Goal: Task Accomplishment & Management: Use online tool/utility

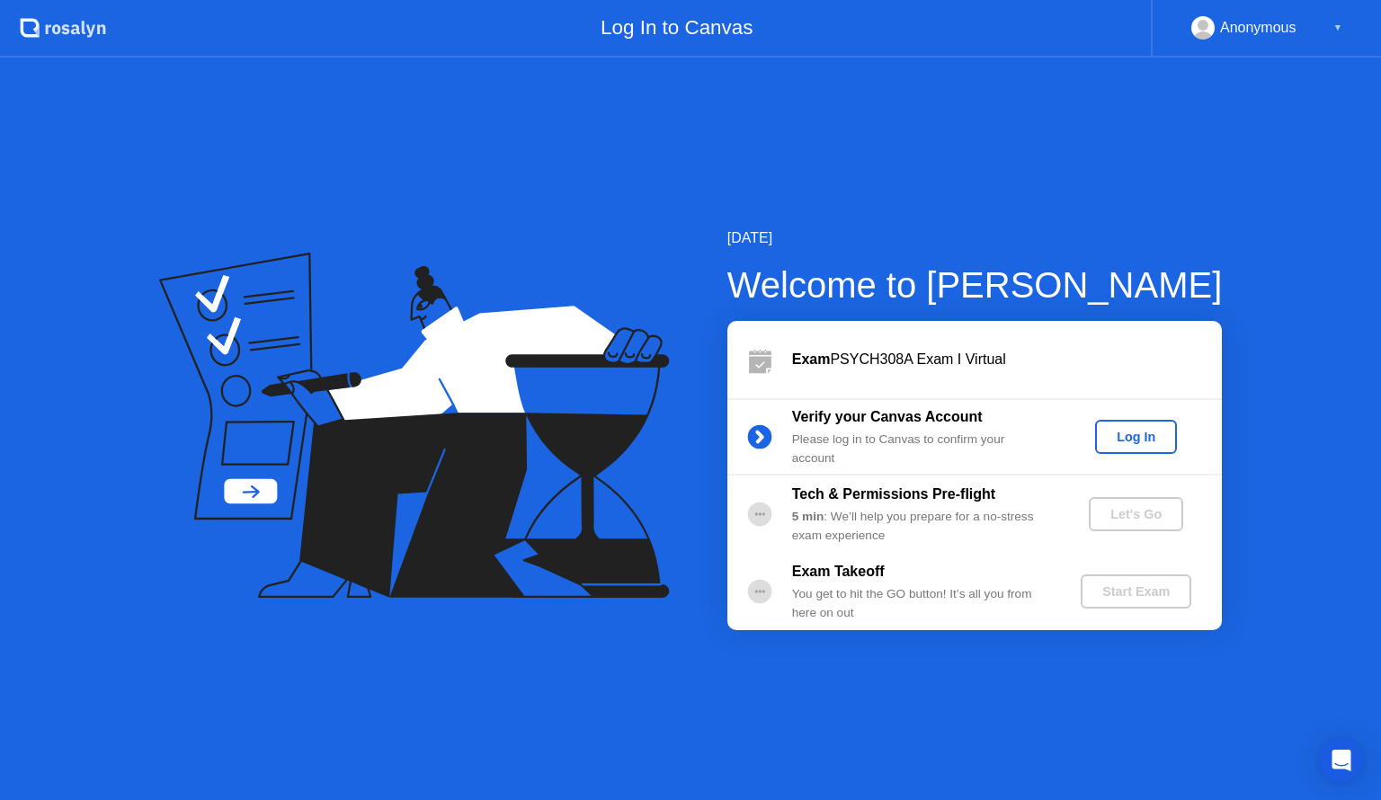
click at [1136, 443] on div "Log In" at bounding box center [1135, 437] width 67 height 14
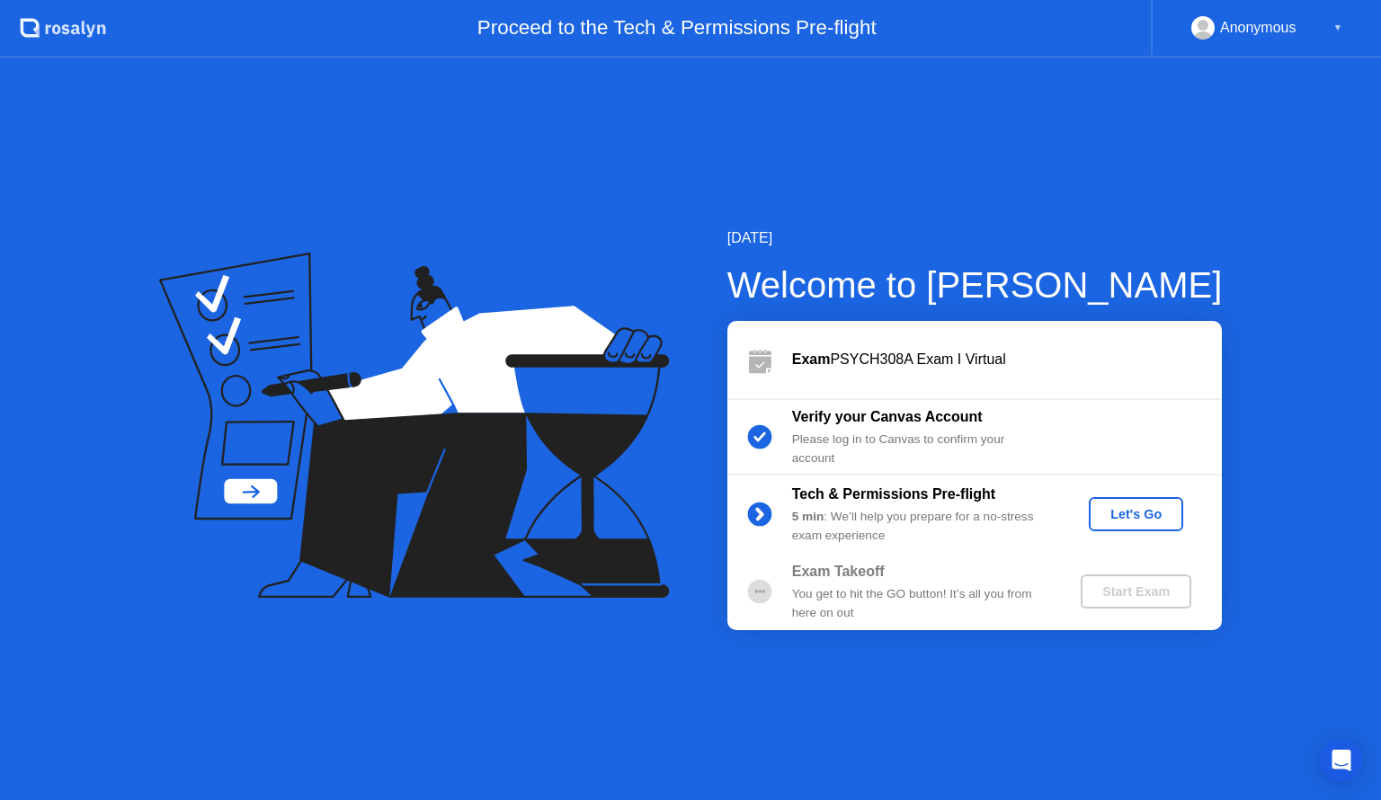
click at [1159, 515] on div "Let's Go" at bounding box center [1136, 514] width 80 height 14
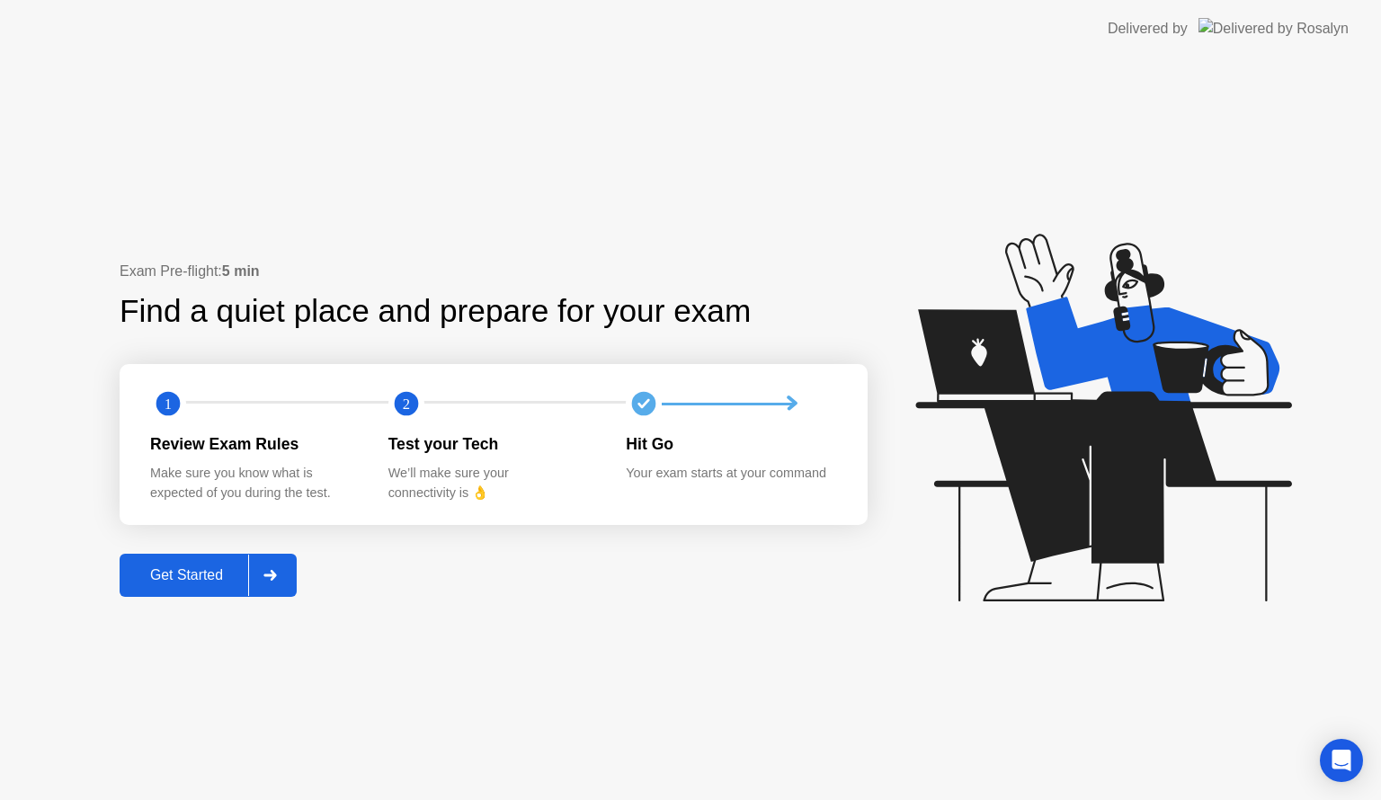
click at [197, 579] on div "Get Started" at bounding box center [186, 575] width 123 height 16
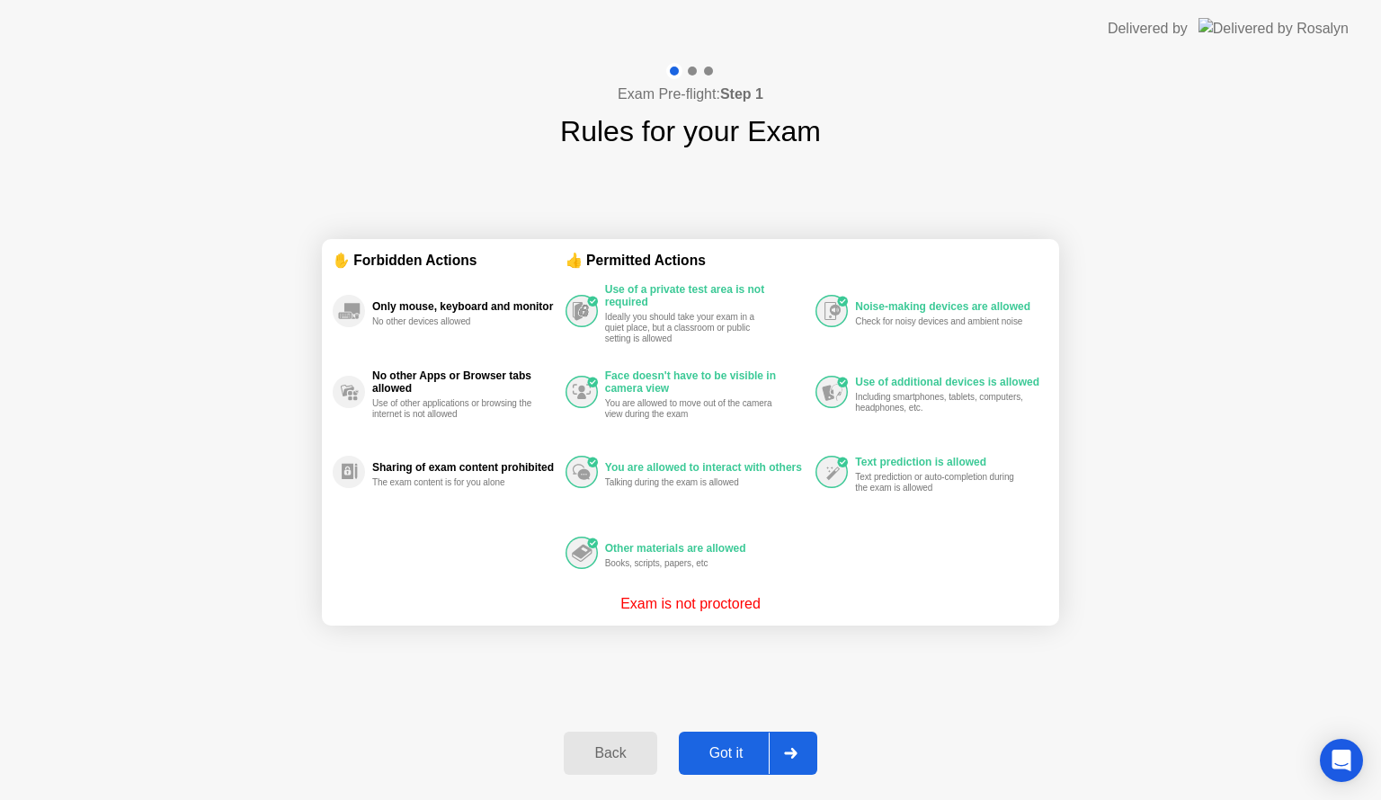
click at [727, 755] on div "Got it" at bounding box center [726, 753] width 85 height 16
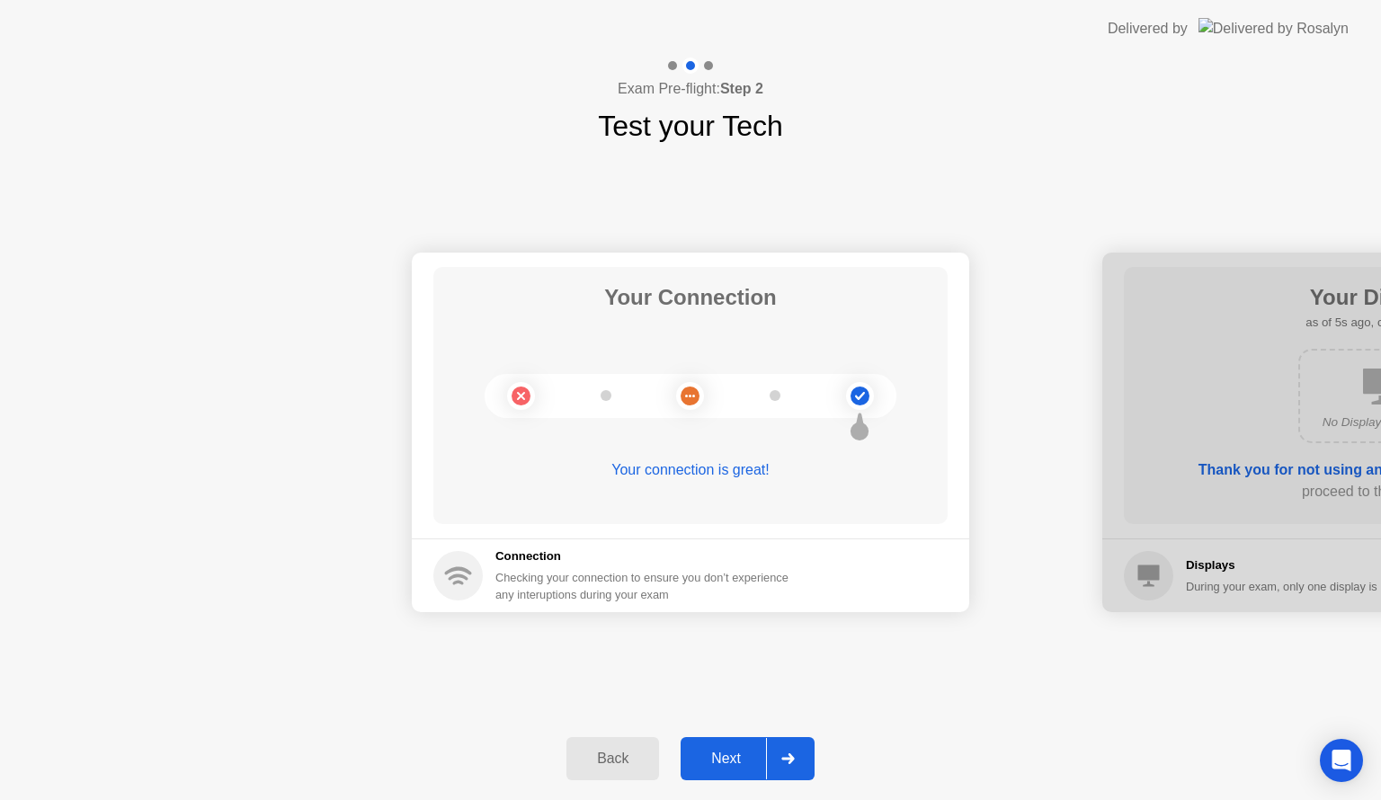
click at [734, 751] on div "Next" at bounding box center [726, 759] width 80 height 16
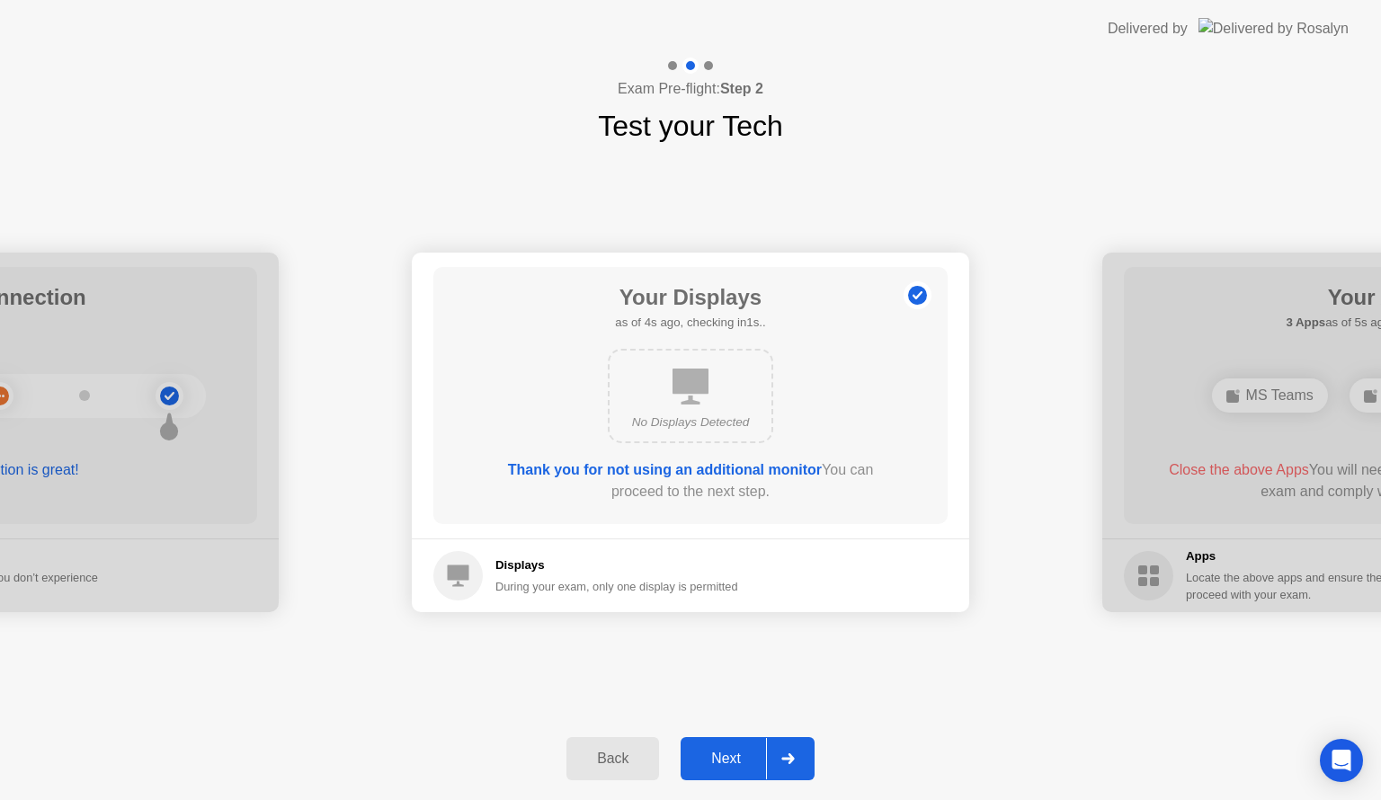
click at [737, 745] on button "Next" at bounding box center [748, 758] width 134 height 43
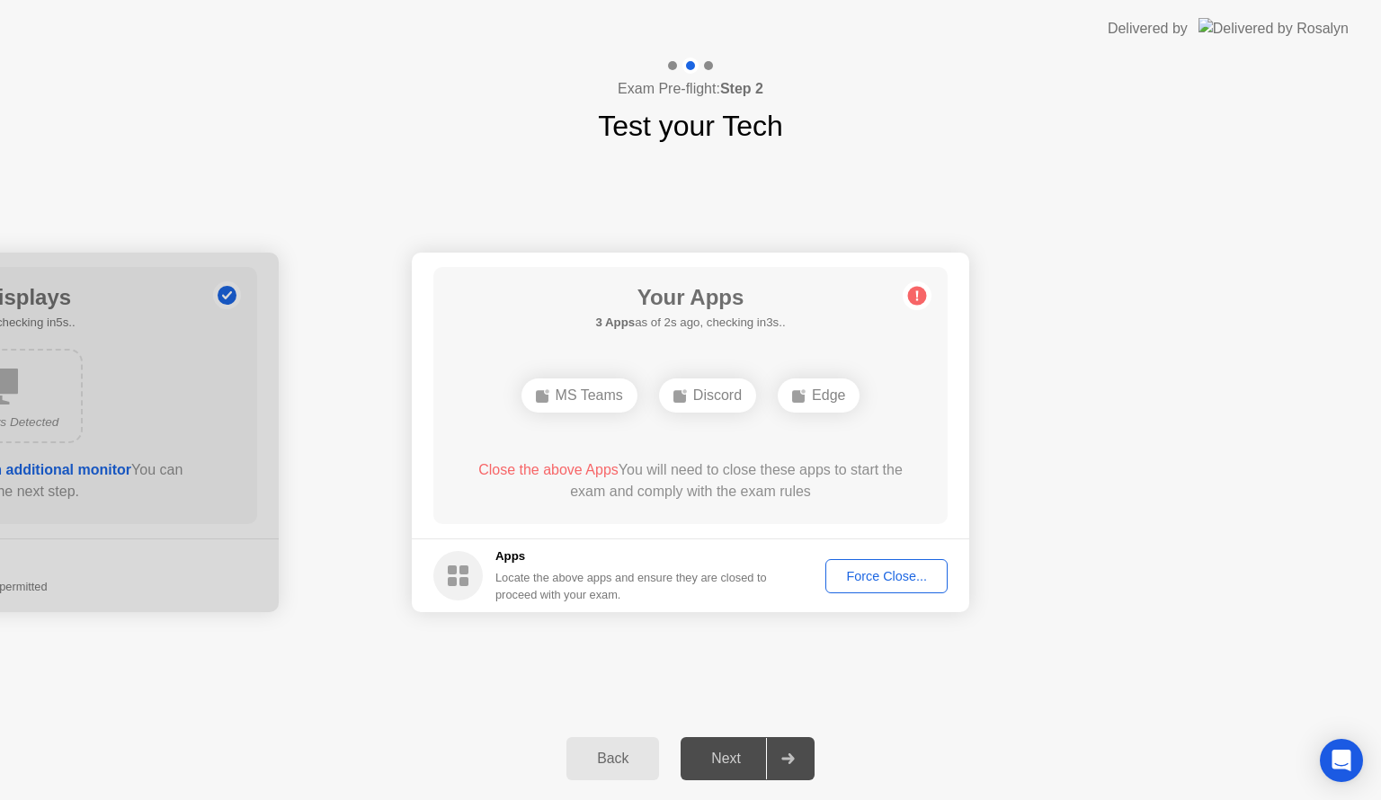
click at [892, 573] on div "Force Close..." at bounding box center [887, 576] width 110 height 14
click at [879, 585] on button "Force Close..." at bounding box center [887, 576] width 122 height 34
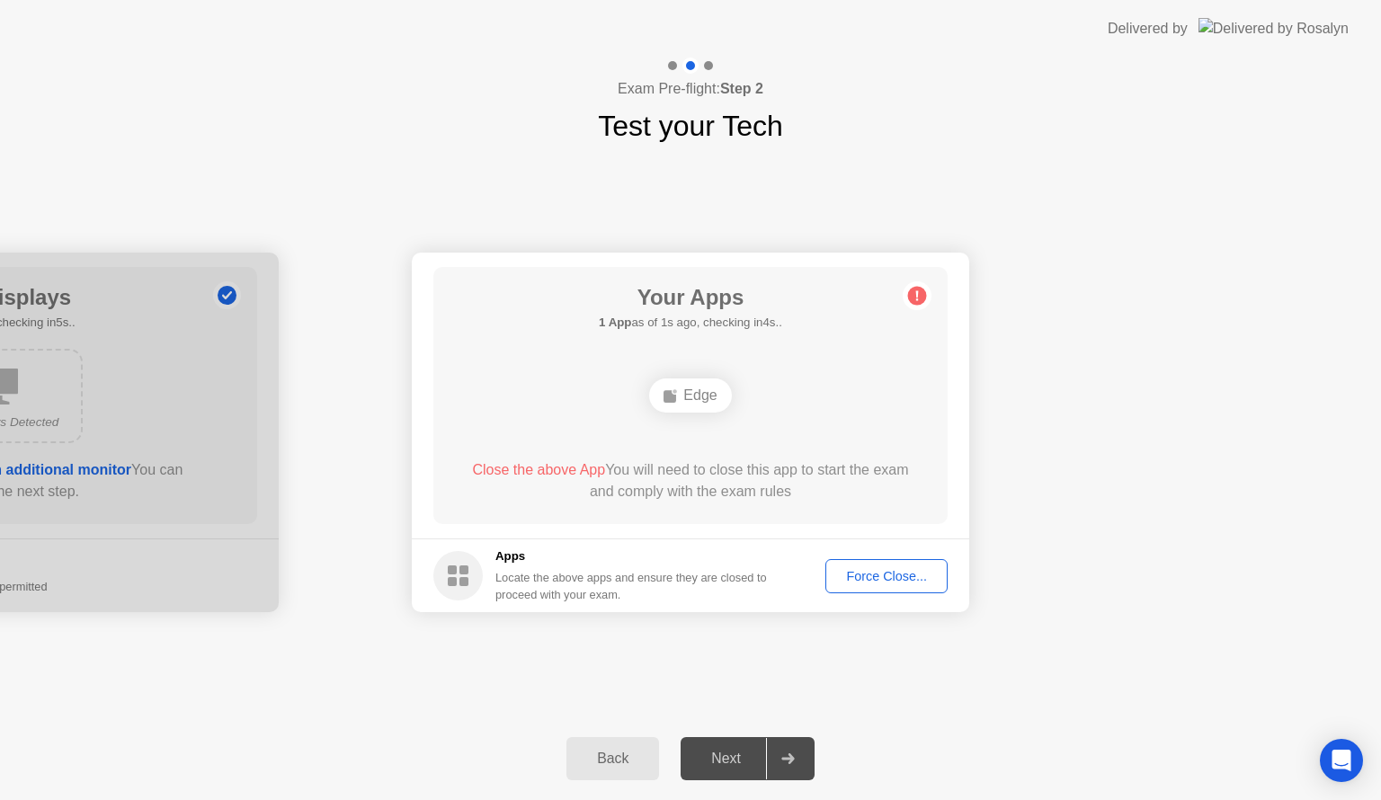
click at [886, 578] on div "Force Close..." at bounding box center [887, 576] width 110 height 14
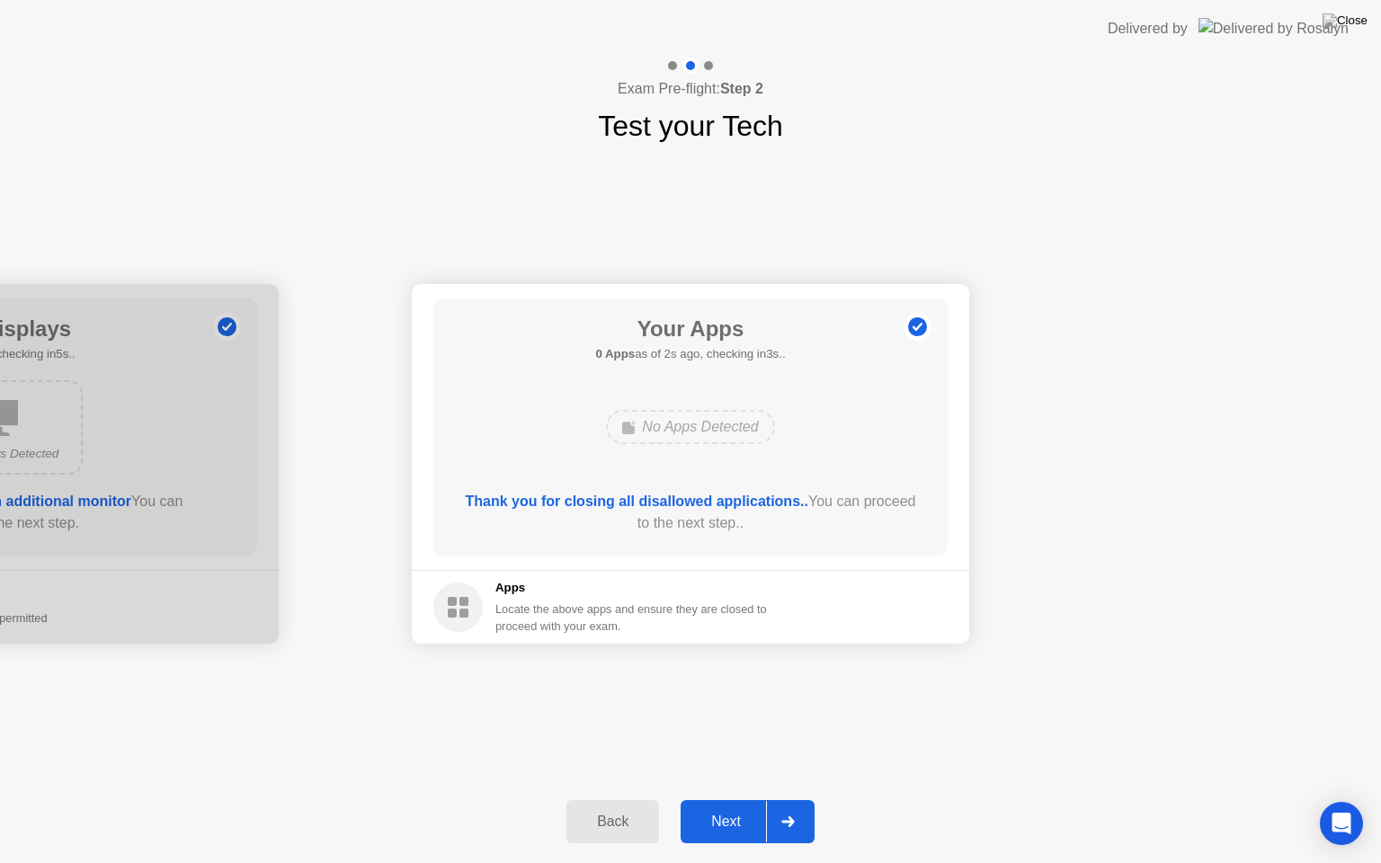
click at [725, 799] on div "Next" at bounding box center [726, 822] width 80 height 16
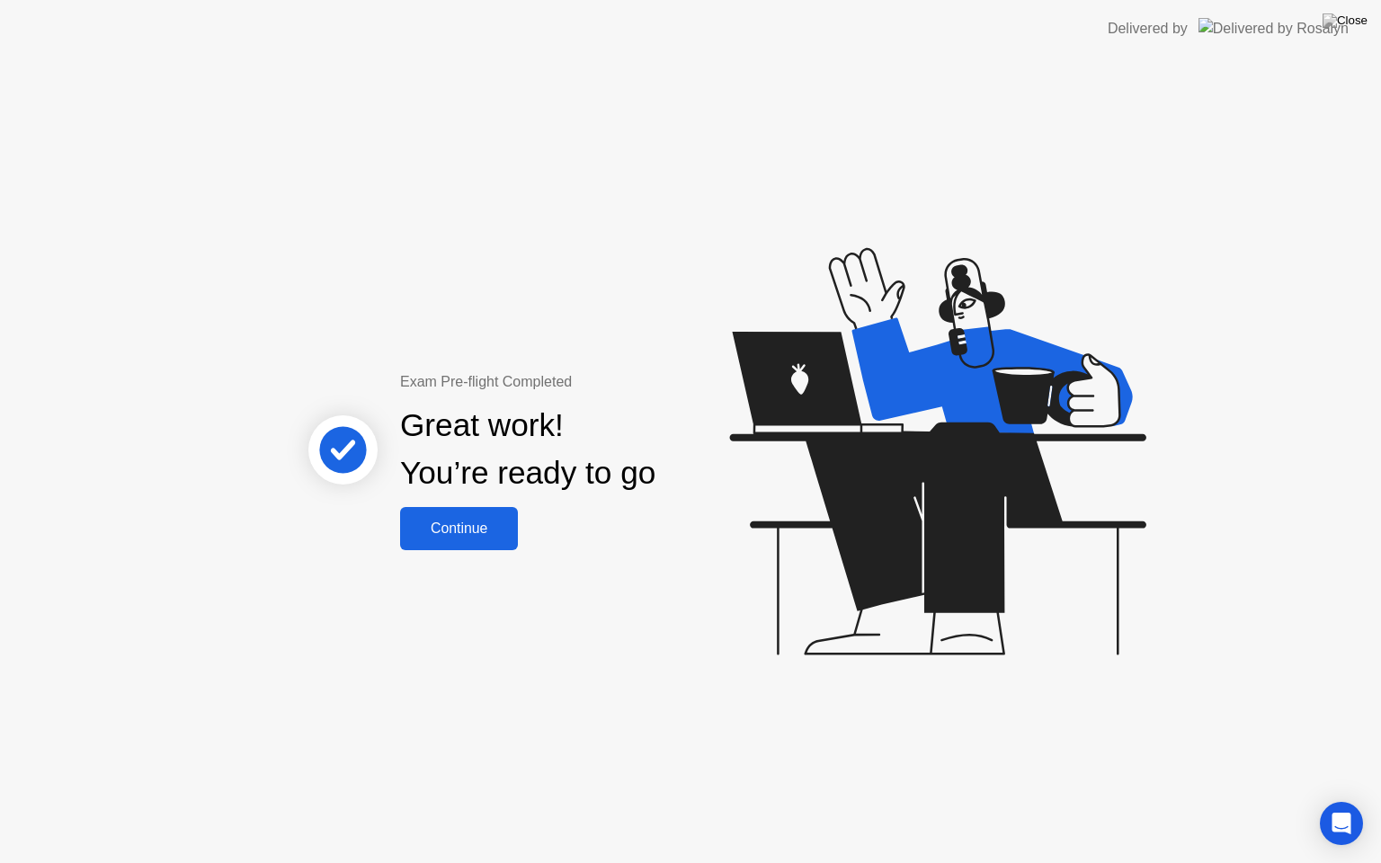
click at [505, 534] on div "Continue" at bounding box center [459, 529] width 107 height 16
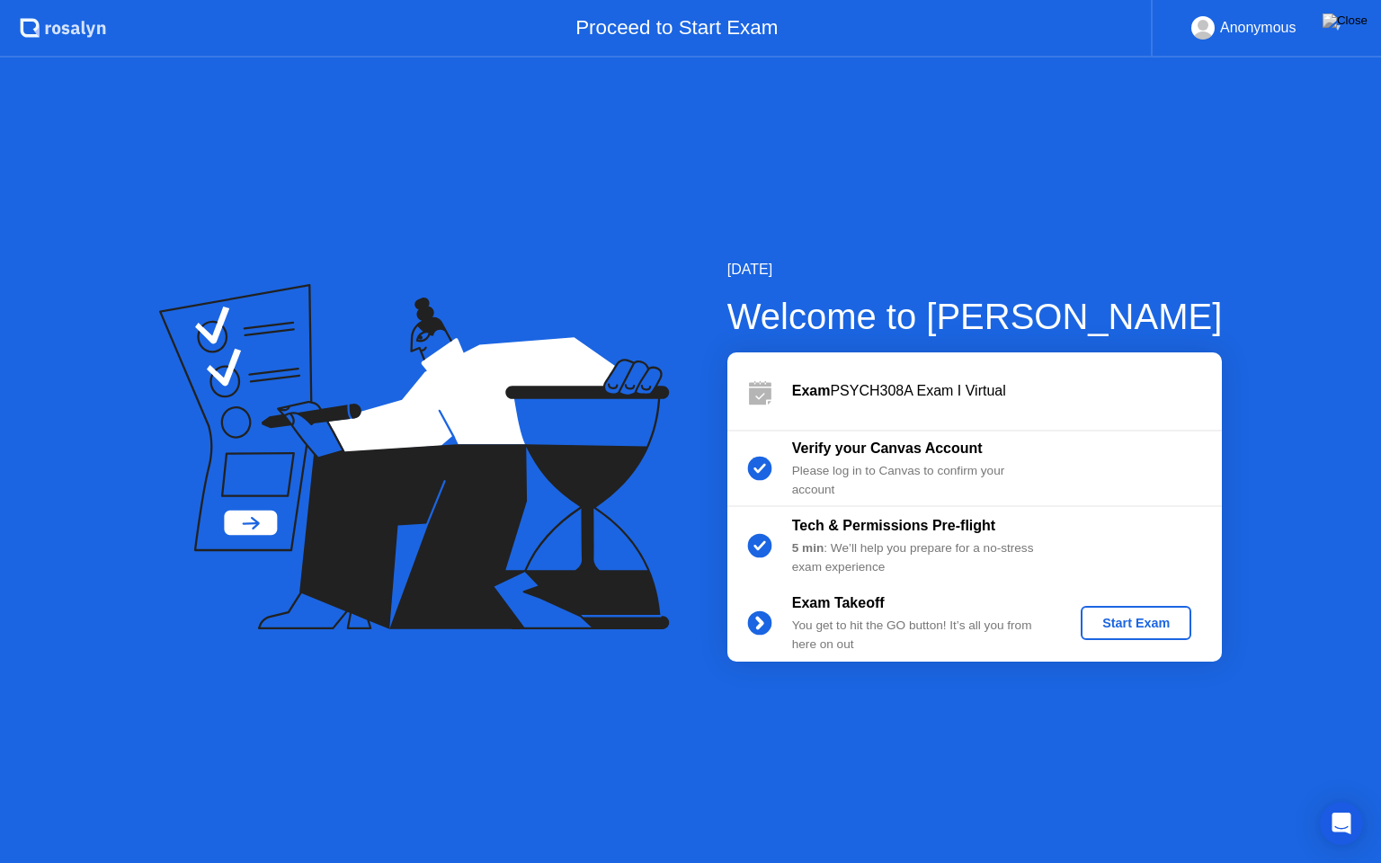
click at [1138, 617] on div "Start Exam" at bounding box center [1136, 623] width 96 height 14
